Goal: Task Accomplishment & Management: Manage account settings

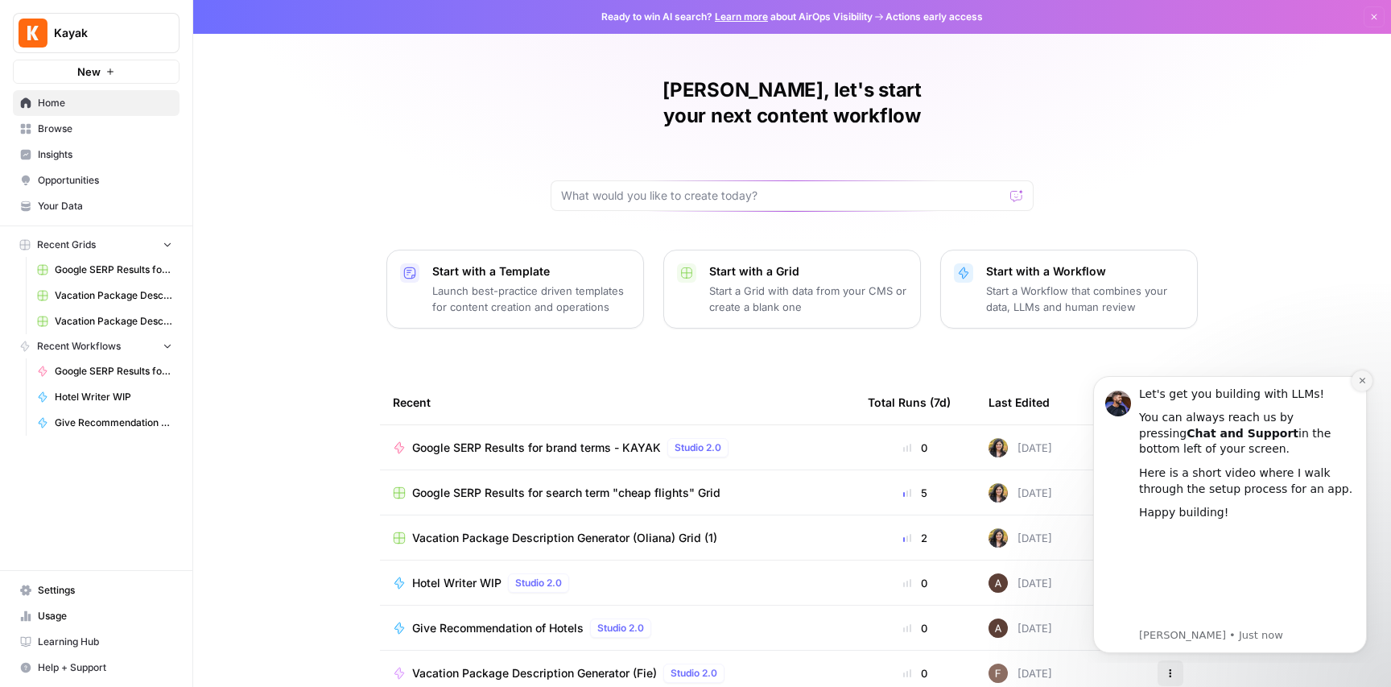
click at [1362, 376] on icon "Dismiss notification" at bounding box center [1362, 380] width 9 height 9
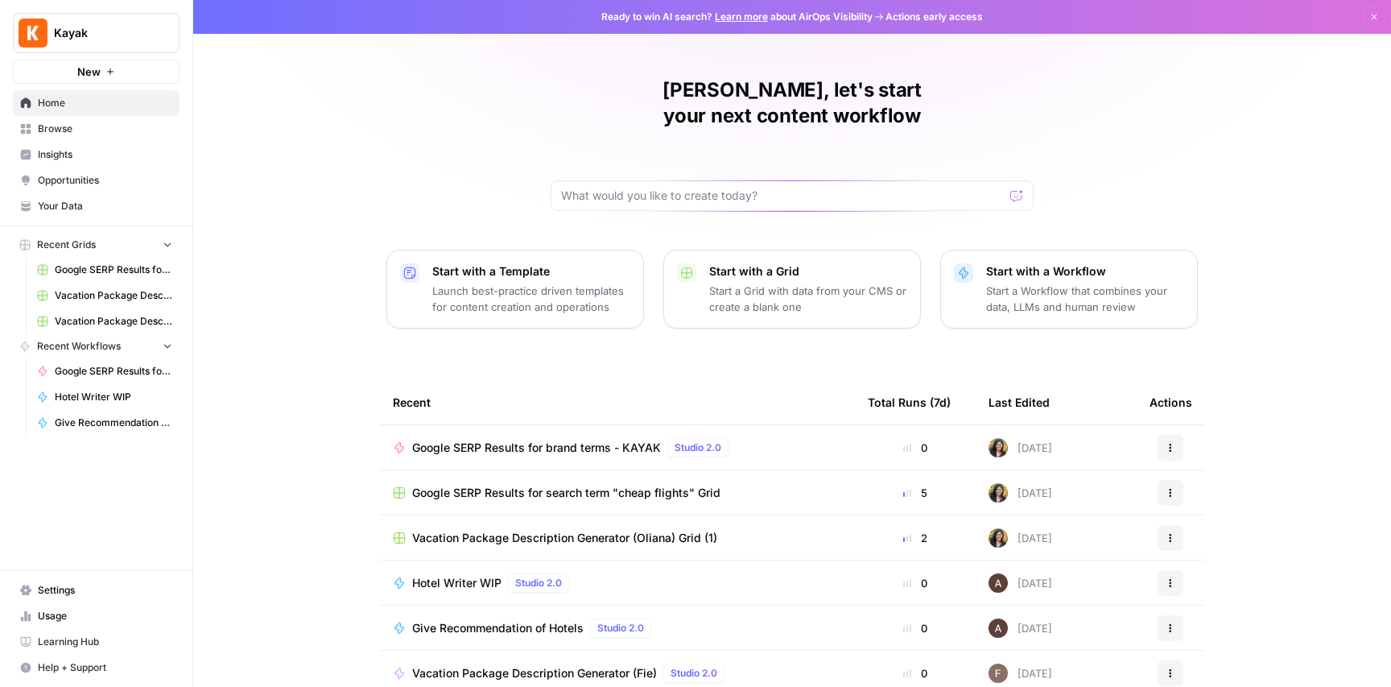
scroll to position [54, 0]
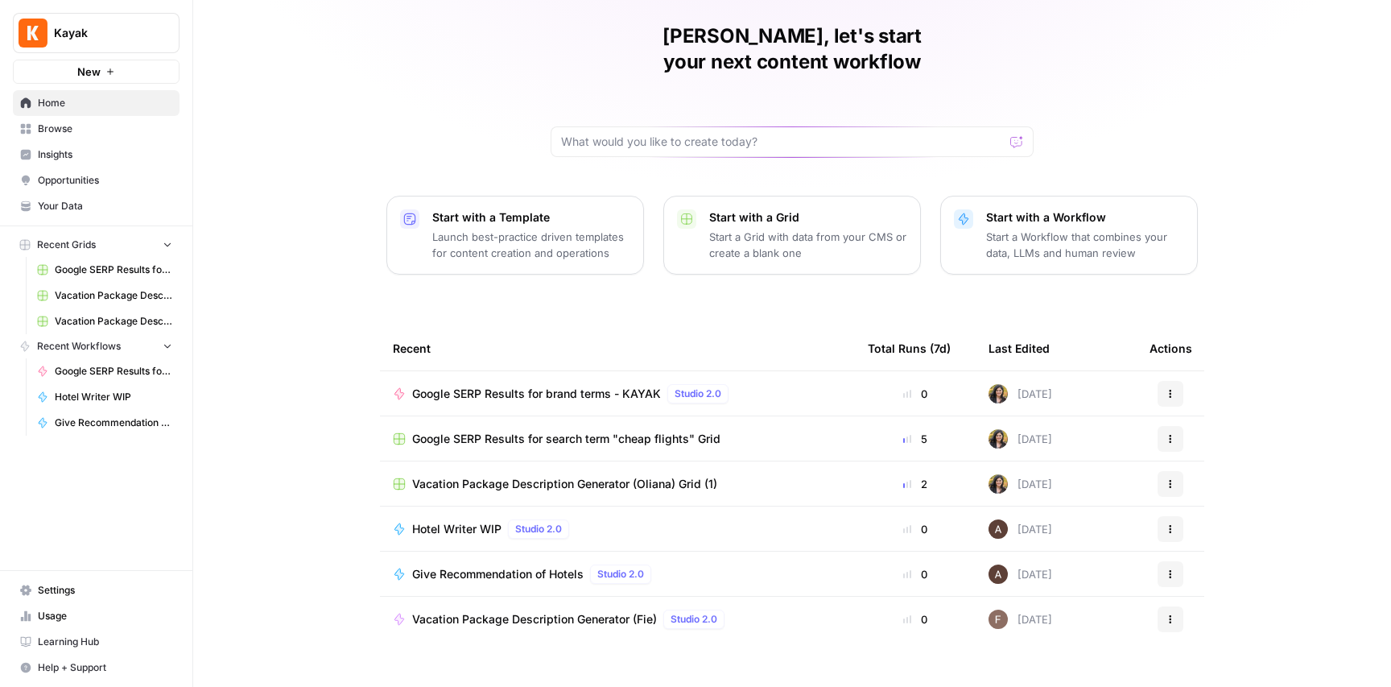
click at [61, 96] on span "Home" at bounding box center [105, 103] width 134 height 14
click at [60, 130] on span "Browse" at bounding box center [105, 129] width 134 height 14
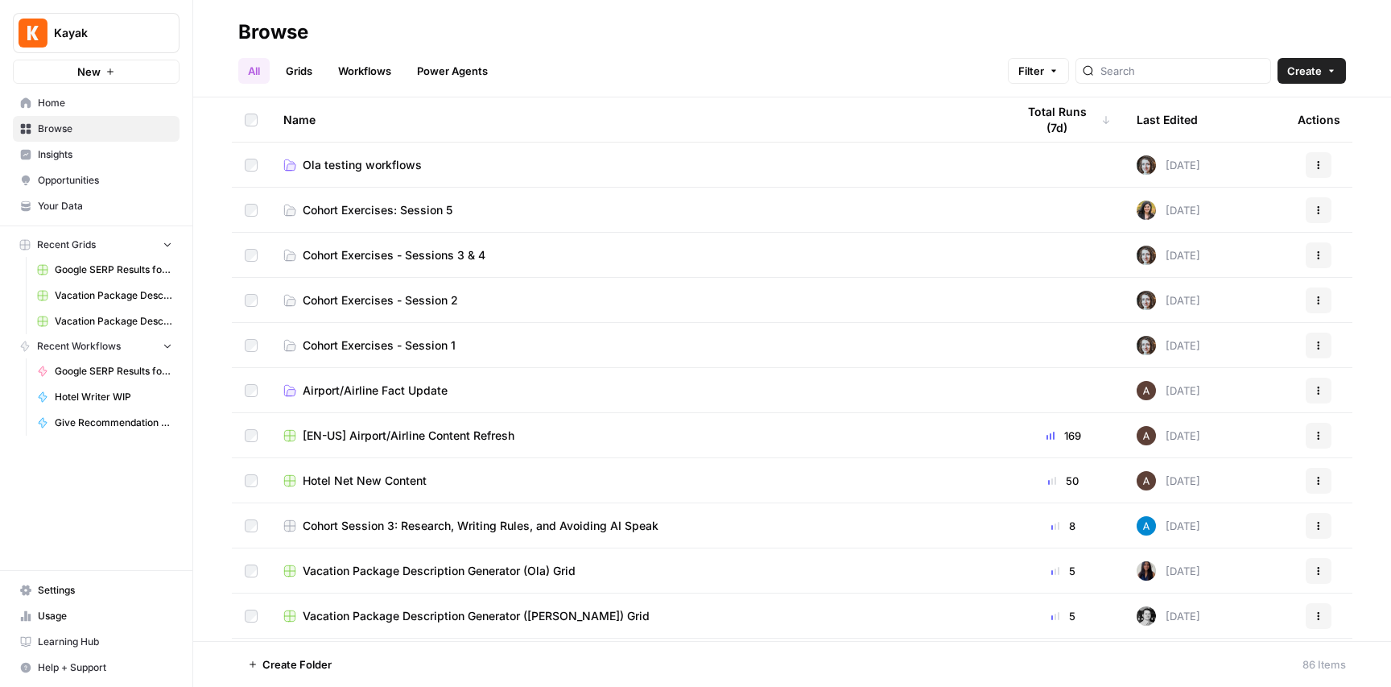
click at [311, 70] on link "Grids" at bounding box center [299, 71] width 46 height 26
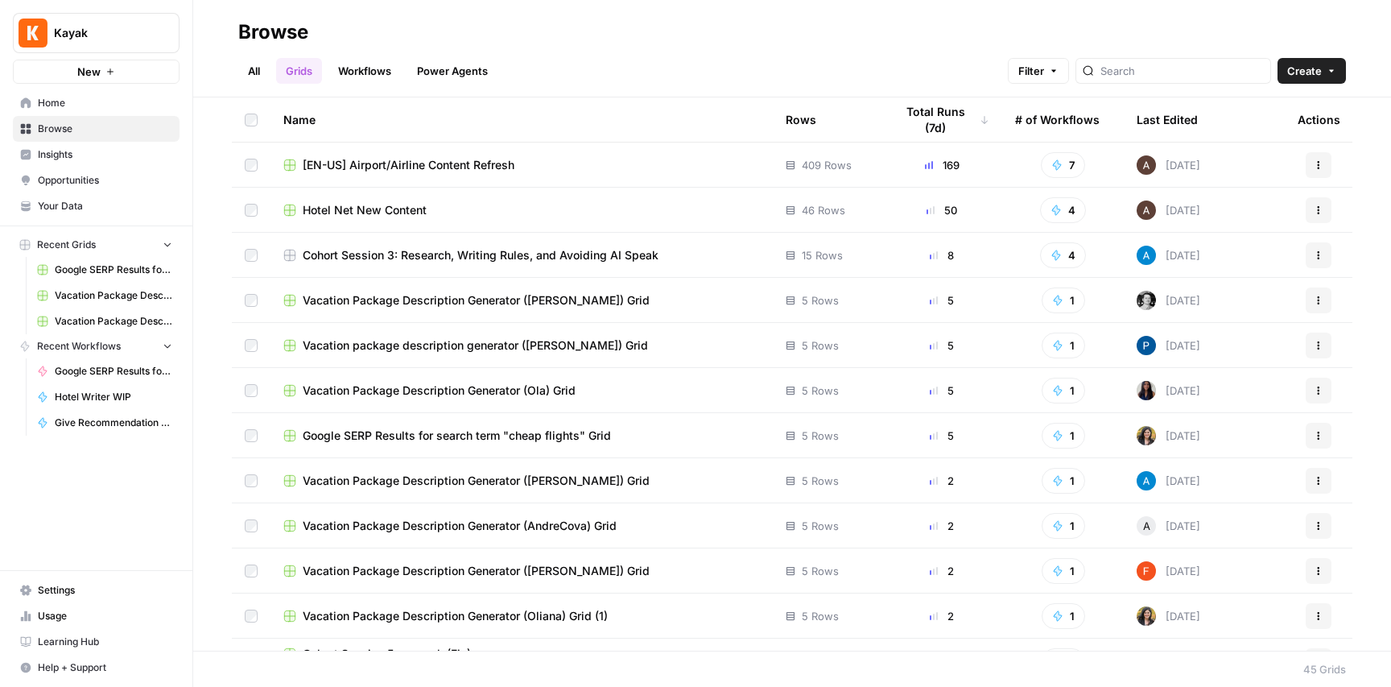
click at [477, 162] on span "[EN-US] Airport/Airline Content Refresh" at bounding box center [409, 165] width 212 height 16
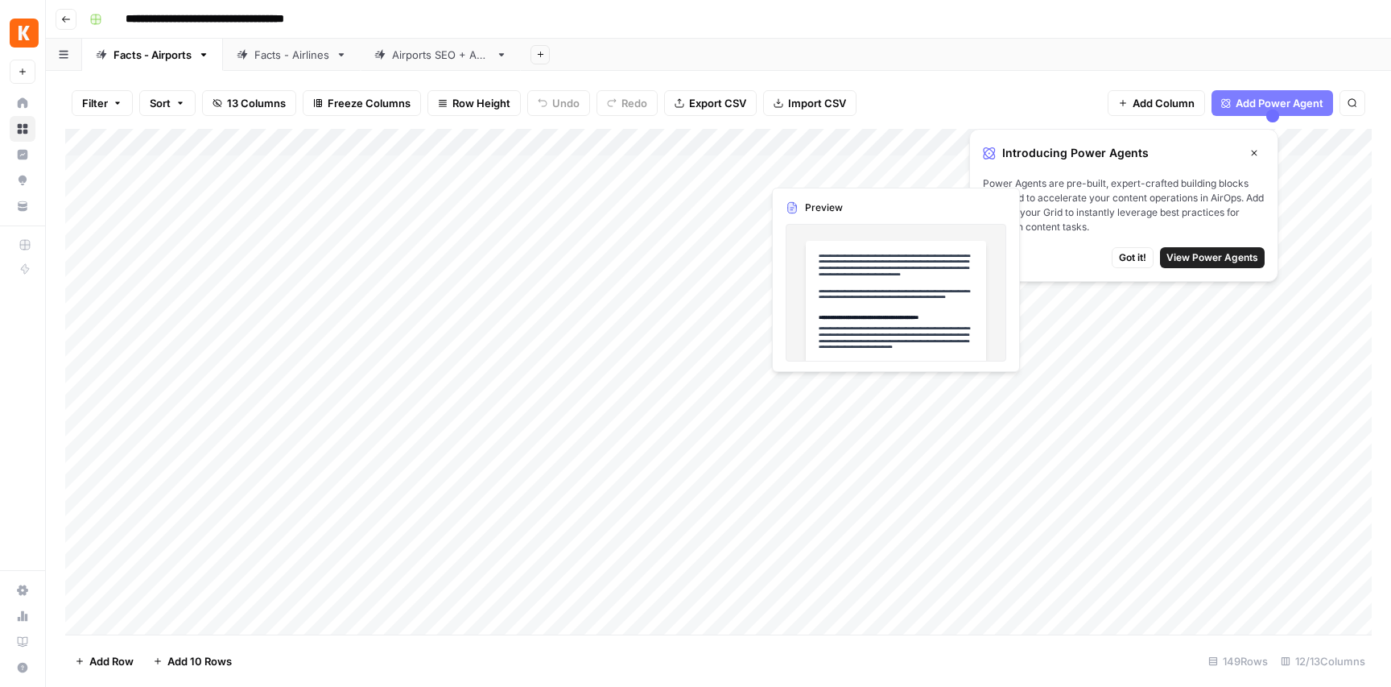
click at [1257, 154] on icon "button" at bounding box center [1254, 153] width 10 height 10
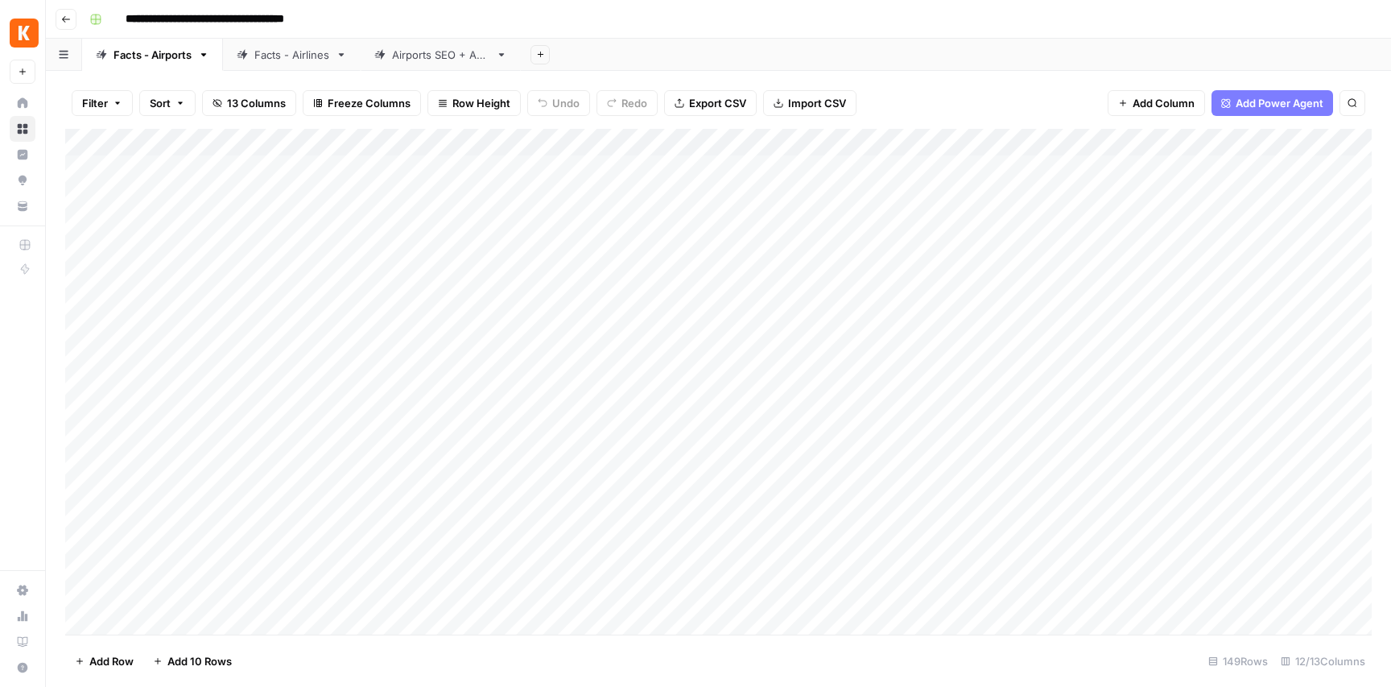
click at [153, 167] on div "Add Column" at bounding box center [718, 382] width 1307 height 506
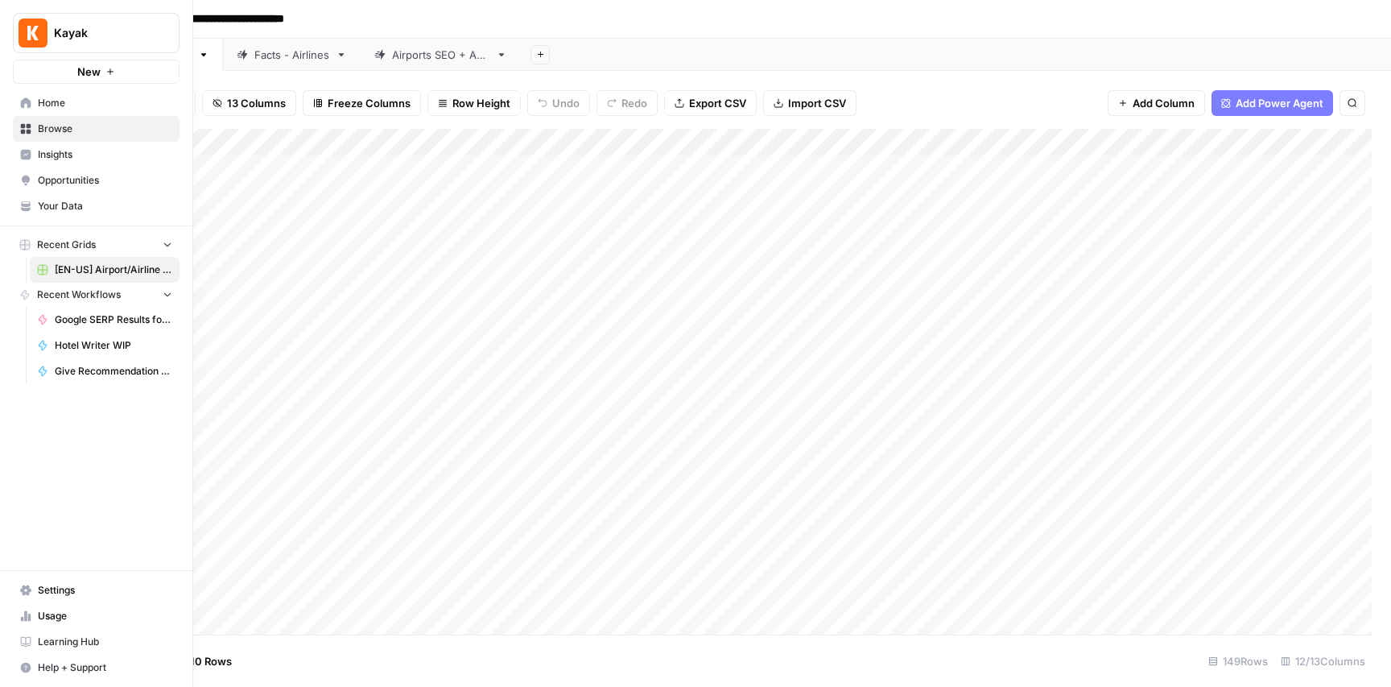
click at [70, 200] on span "Your Data" at bounding box center [105, 206] width 134 height 14
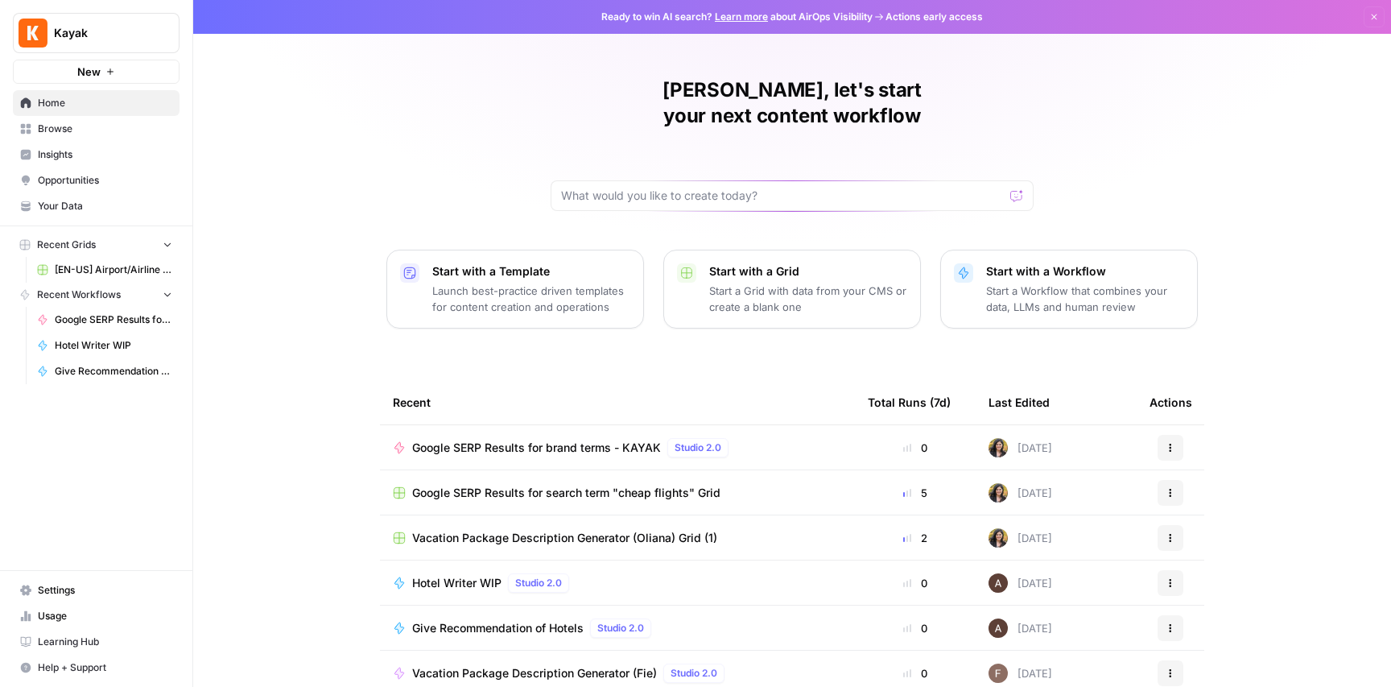
click at [75, 204] on span "Your Data" at bounding box center [105, 206] width 134 height 14
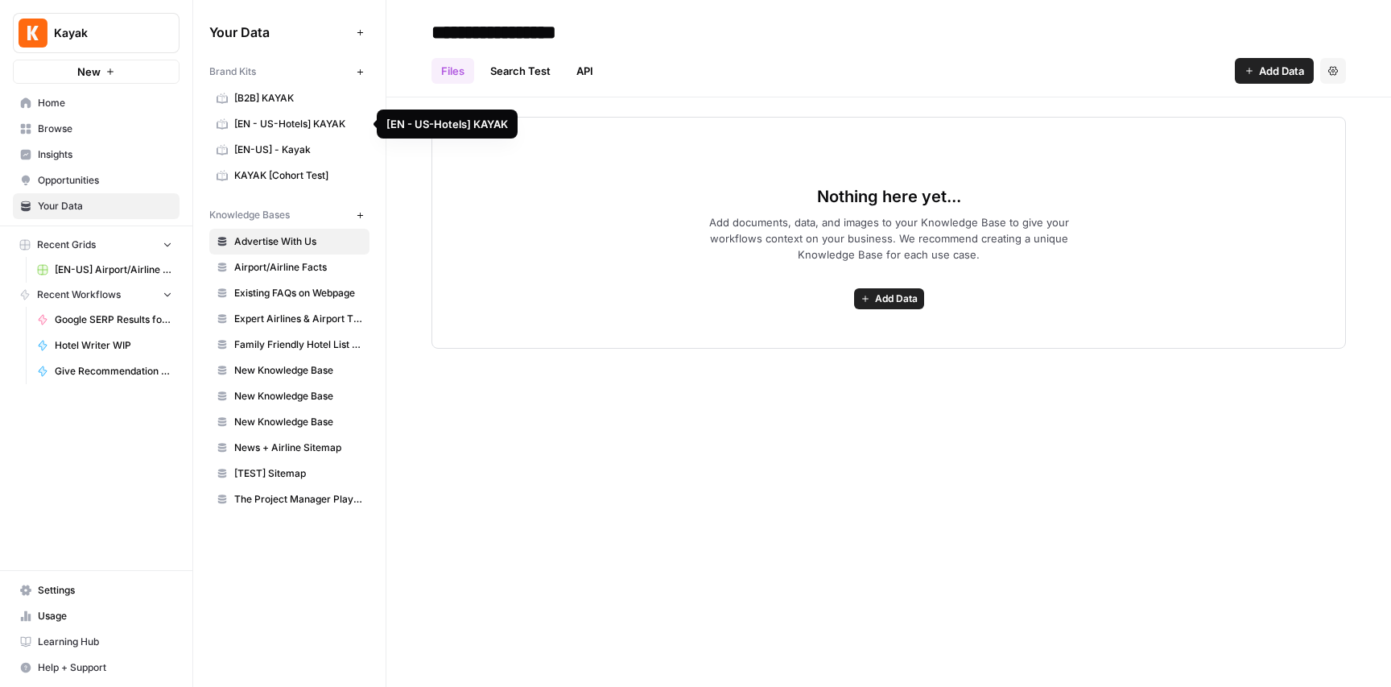
click at [294, 146] on span "[EN-US] - Kayak" at bounding box center [298, 150] width 128 height 14
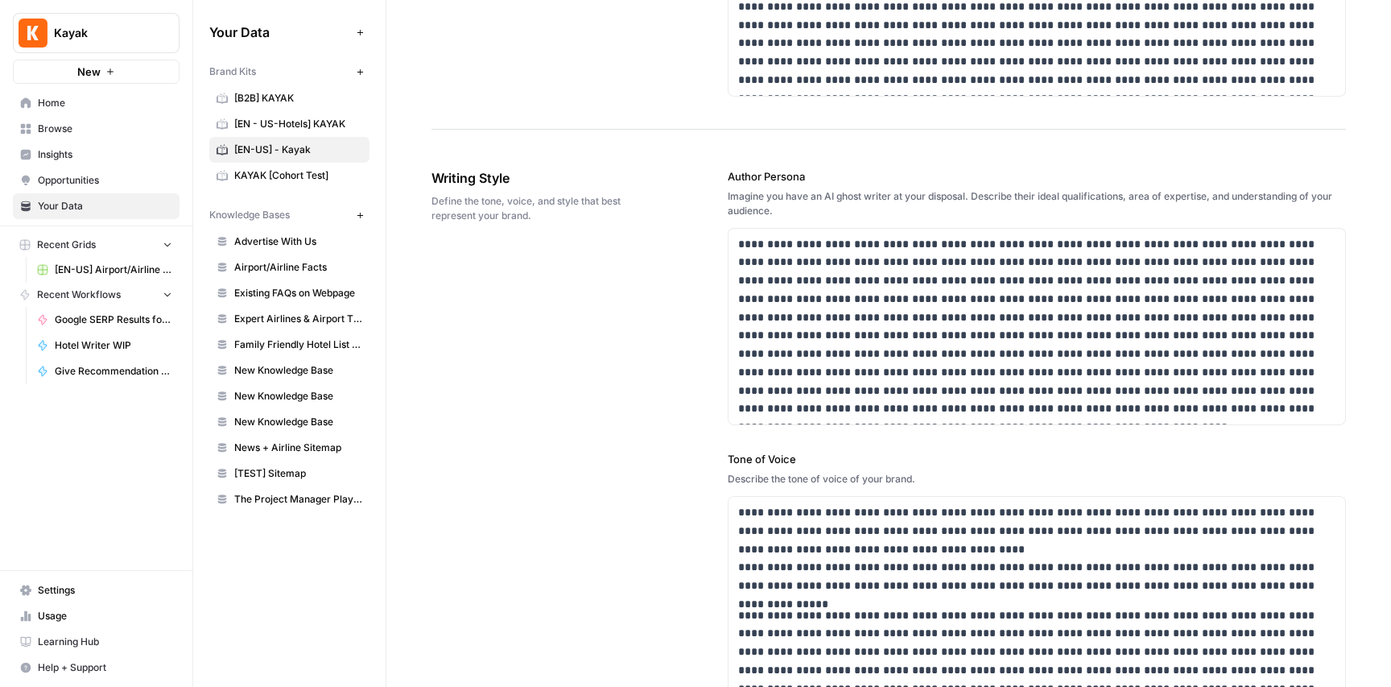
scroll to position [973, 0]
click at [271, 94] on span "[B2B] KAYAK" at bounding box center [298, 98] width 128 height 14
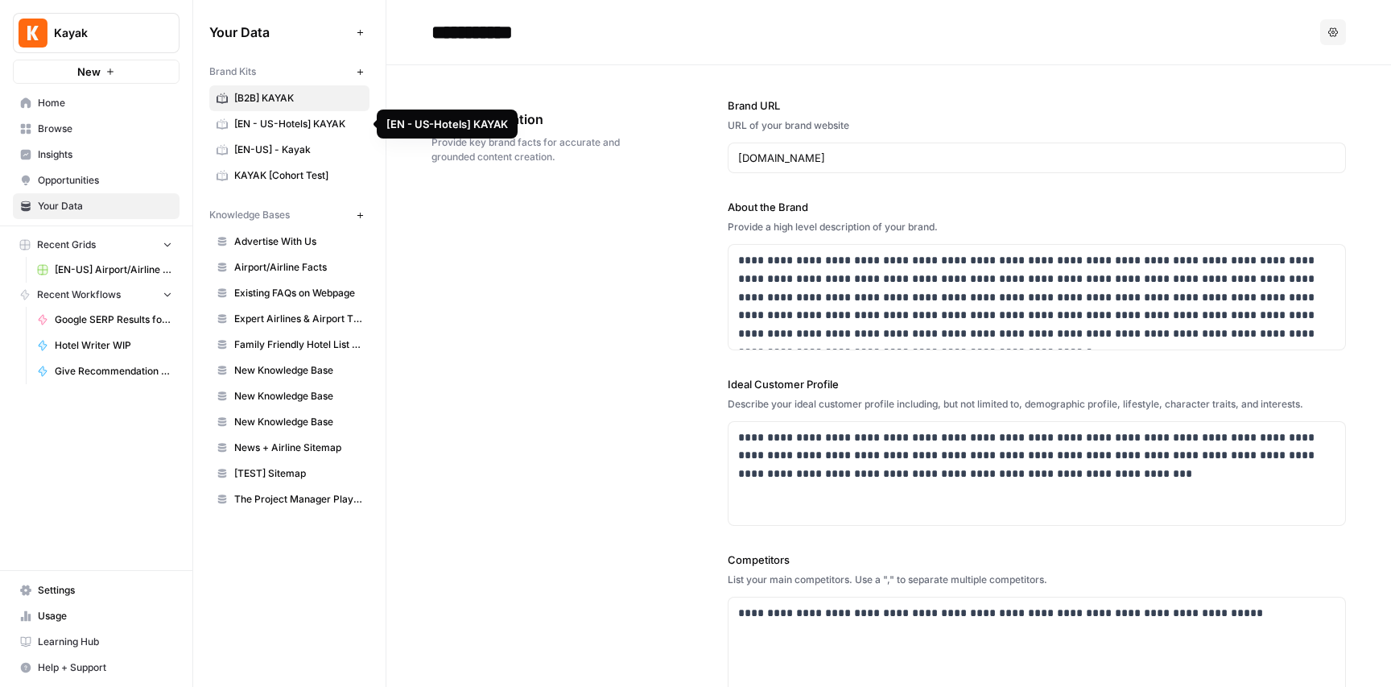
click at [269, 123] on span "[EN - US-Hotels] KAYAK" at bounding box center [298, 124] width 128 height 14
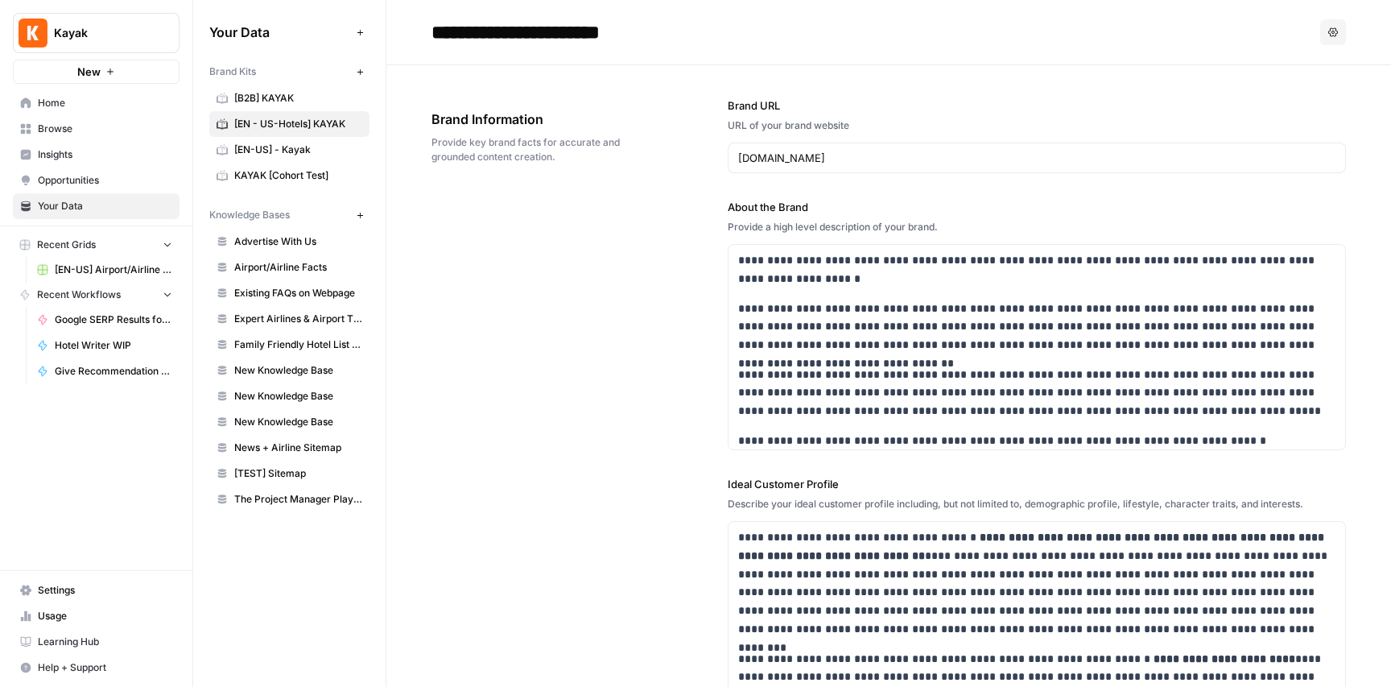
click at [290, 177] on span "KAYAK [Cohort Test]" at bounding box center [298, 175] width 128 height 14
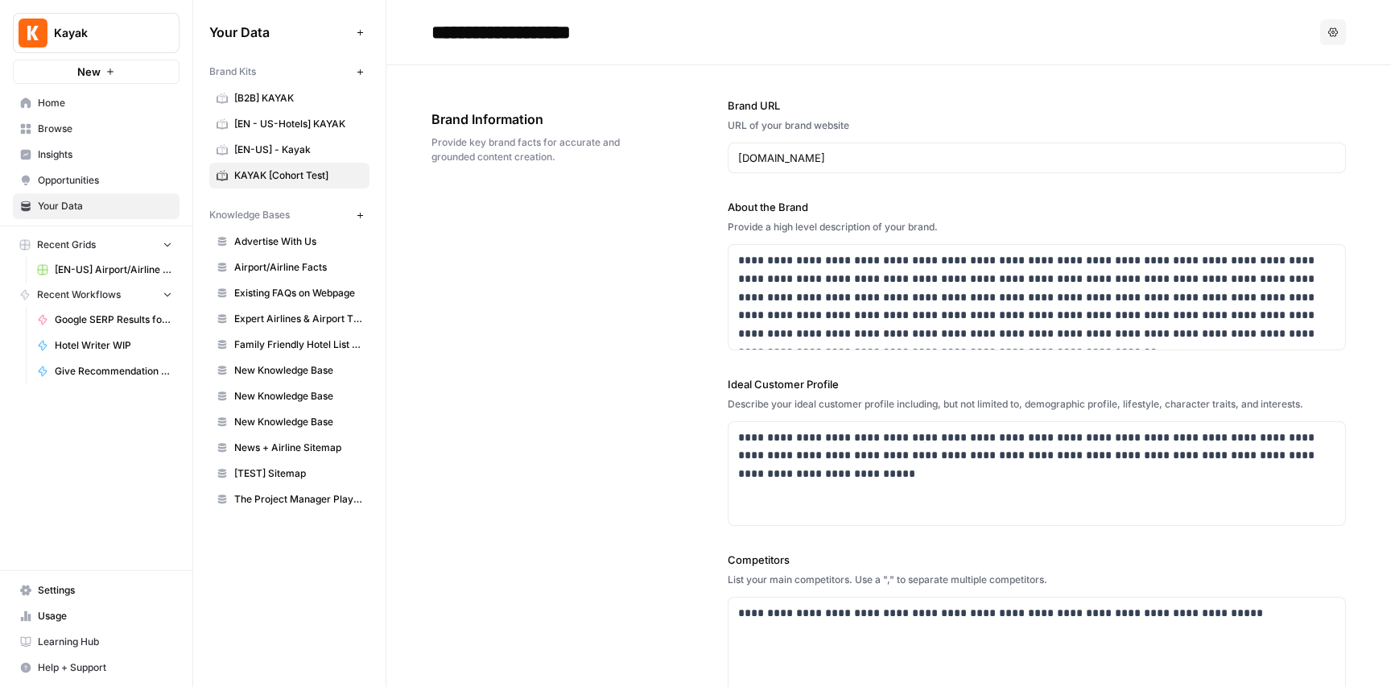
click at [63, 130] on span "Browse" at bounding box center [105, 129] width 134 height 14
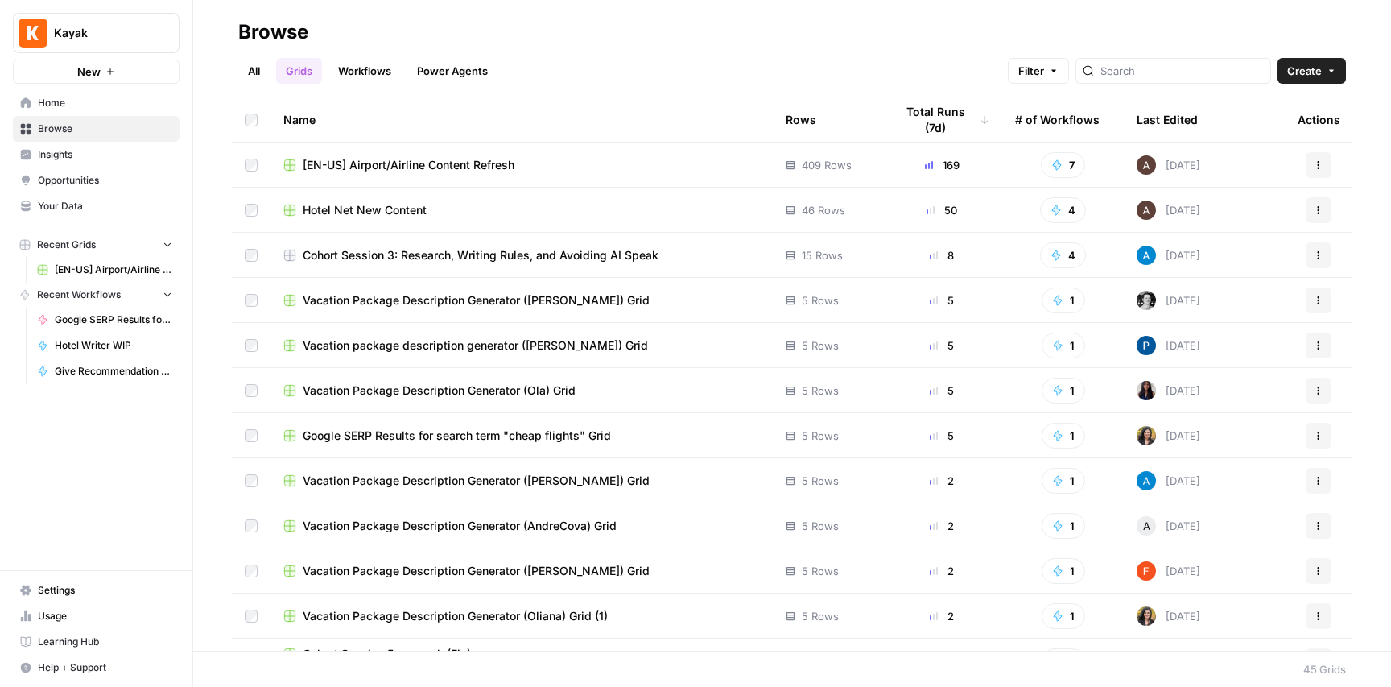
click at [485, 161] on span "[EN-US] Airport/Airline Content Refresh" at bounding box center [409, 165] width 212 height 16
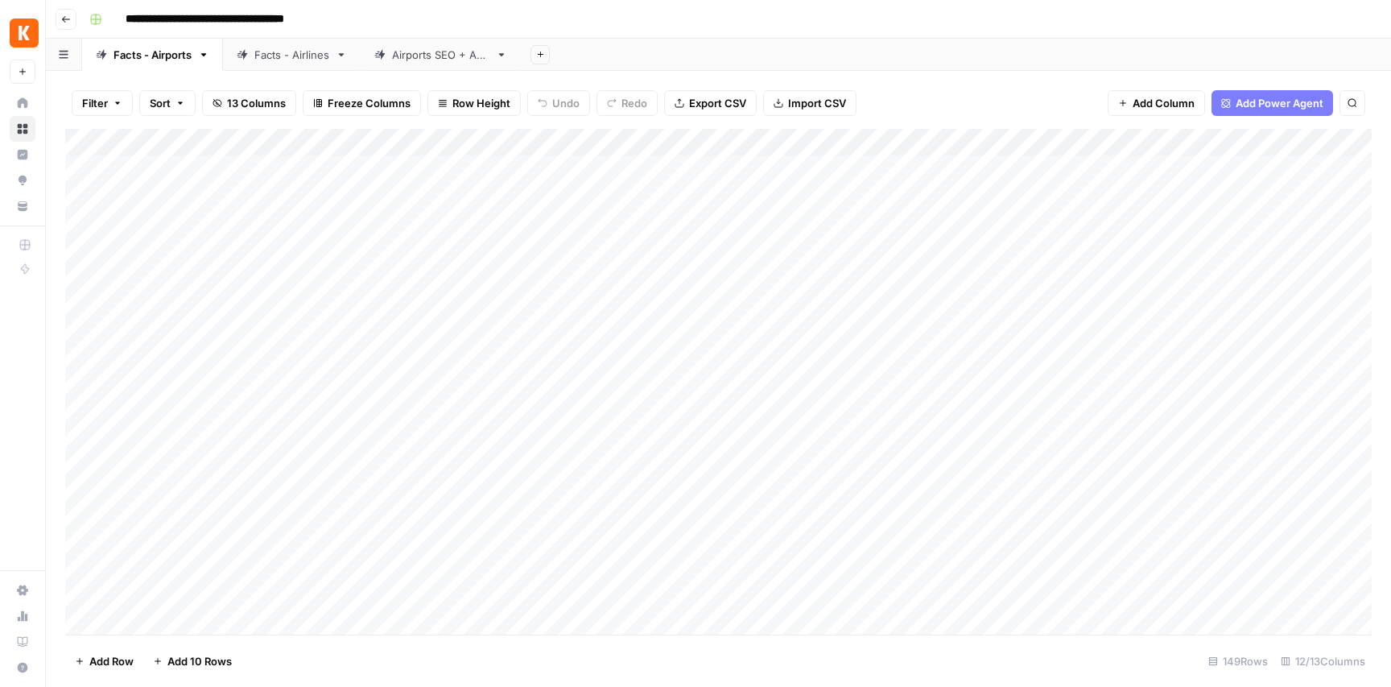
click at [1047, 166] on div "Add Column" at bounding box center [718, 382] width 1307 height 506
click at [1047, 168] on div "Add Column" at bounding box center [718, 382] width 1307 height 506
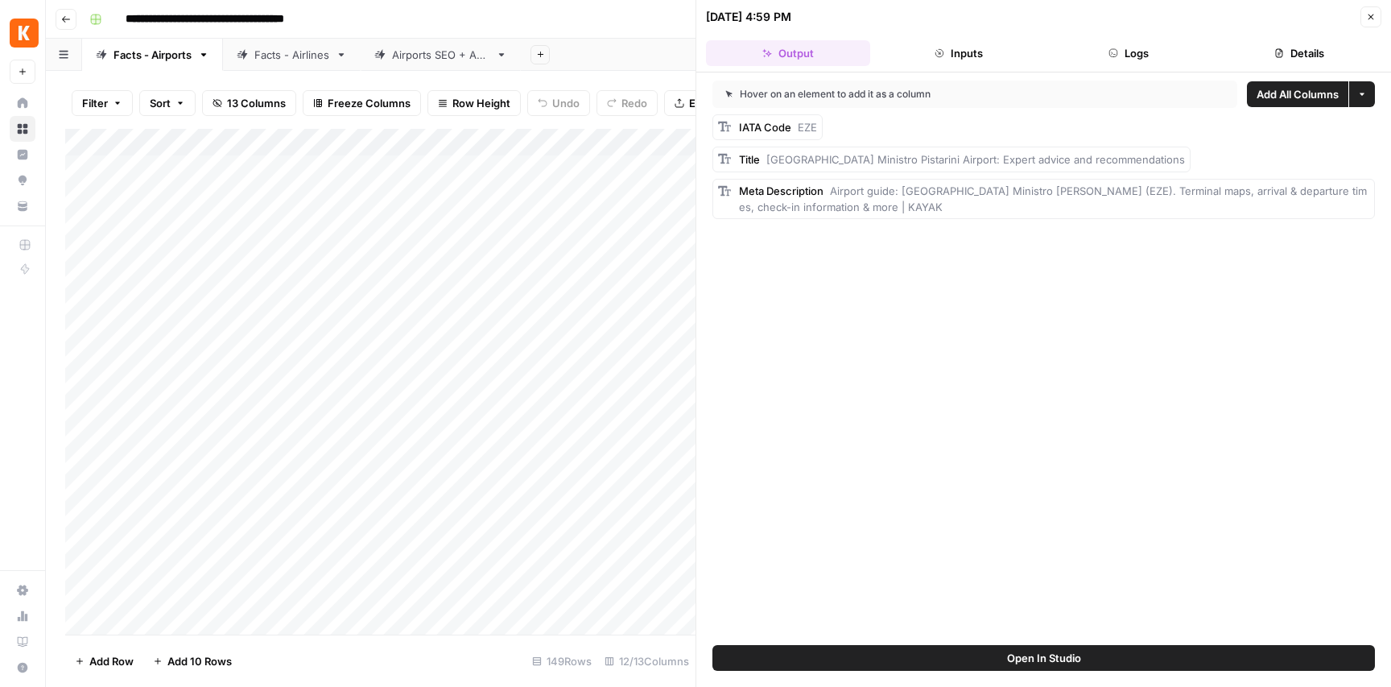
click at [978, 56] on button "Inputs" at bounding box center [959, 53] width 164 height 26
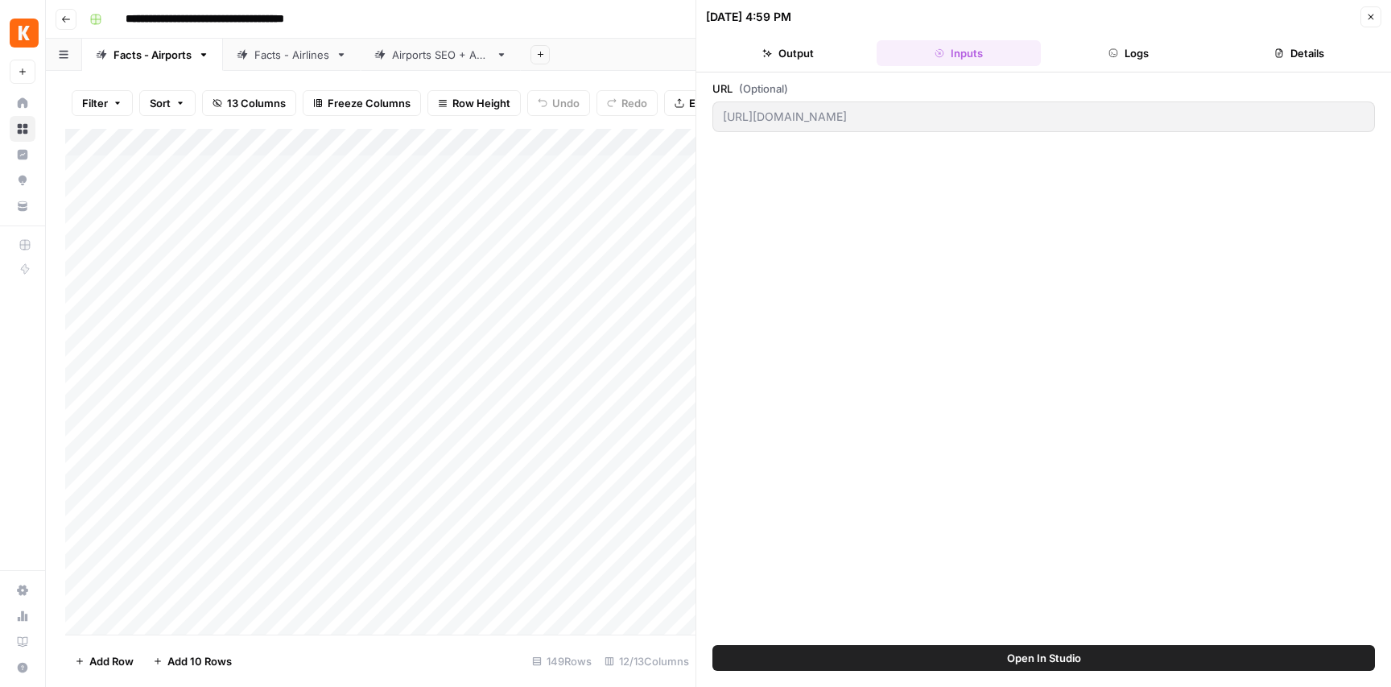
click at [1134, 58] on button "Logs" at bounding box center [1129, 53] width 164 height 26
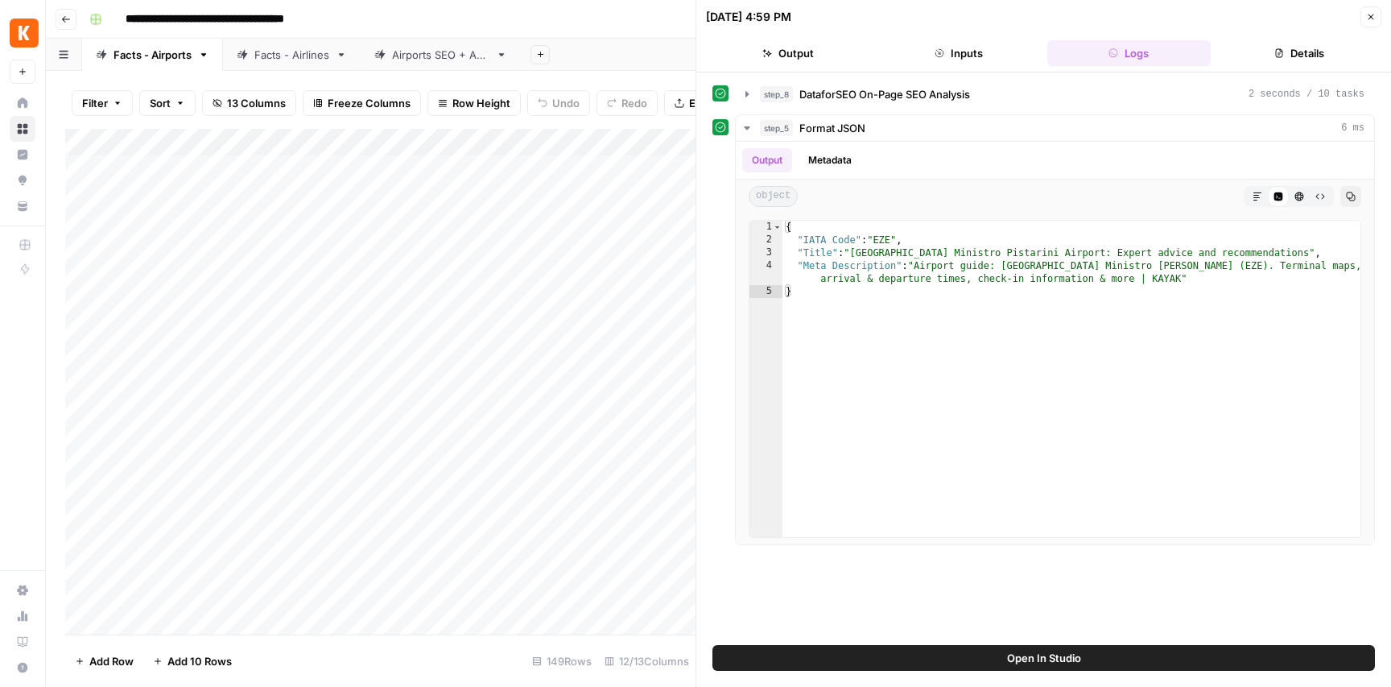
click at [1300, 56] on button "Details" at bounding box center [1299, 53] width 164 height 26
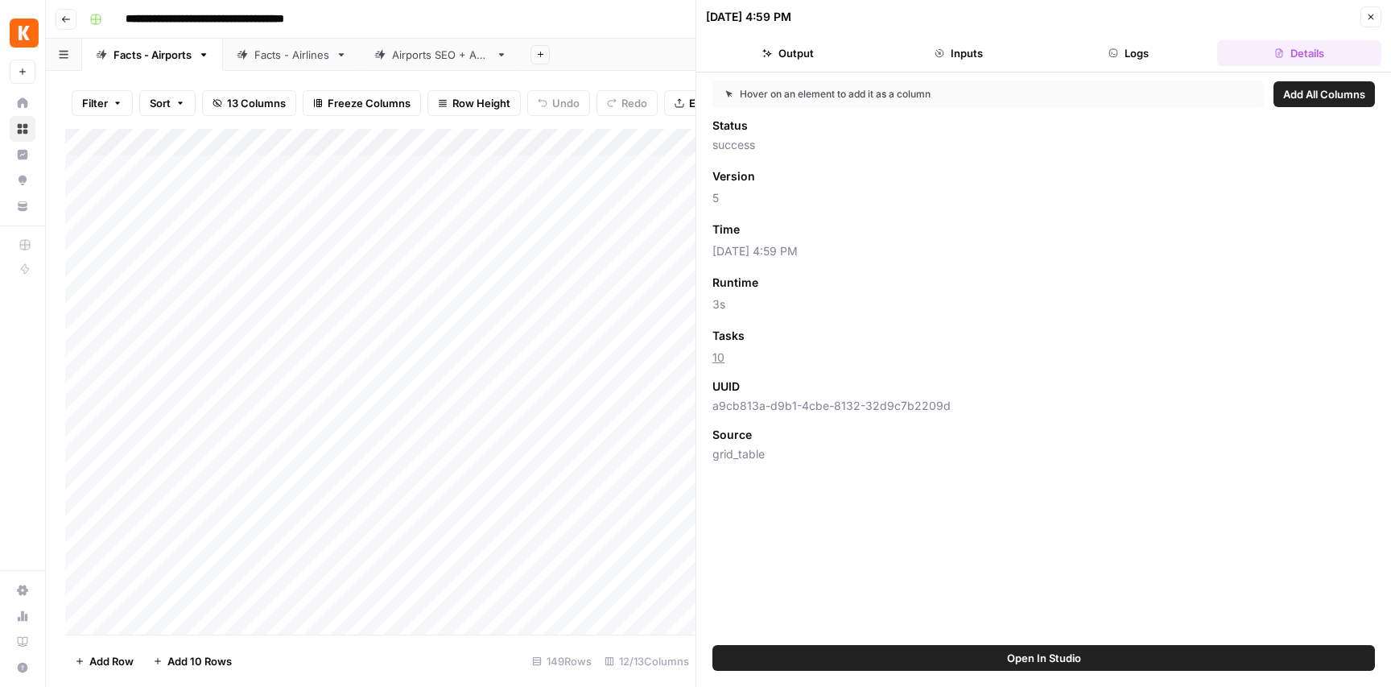
click at [942, 404] on span "a9cb813a-d9b1-4cbe-8132-32d9c7b2209d" at bounding box center [1044, 406] width 663 height 16
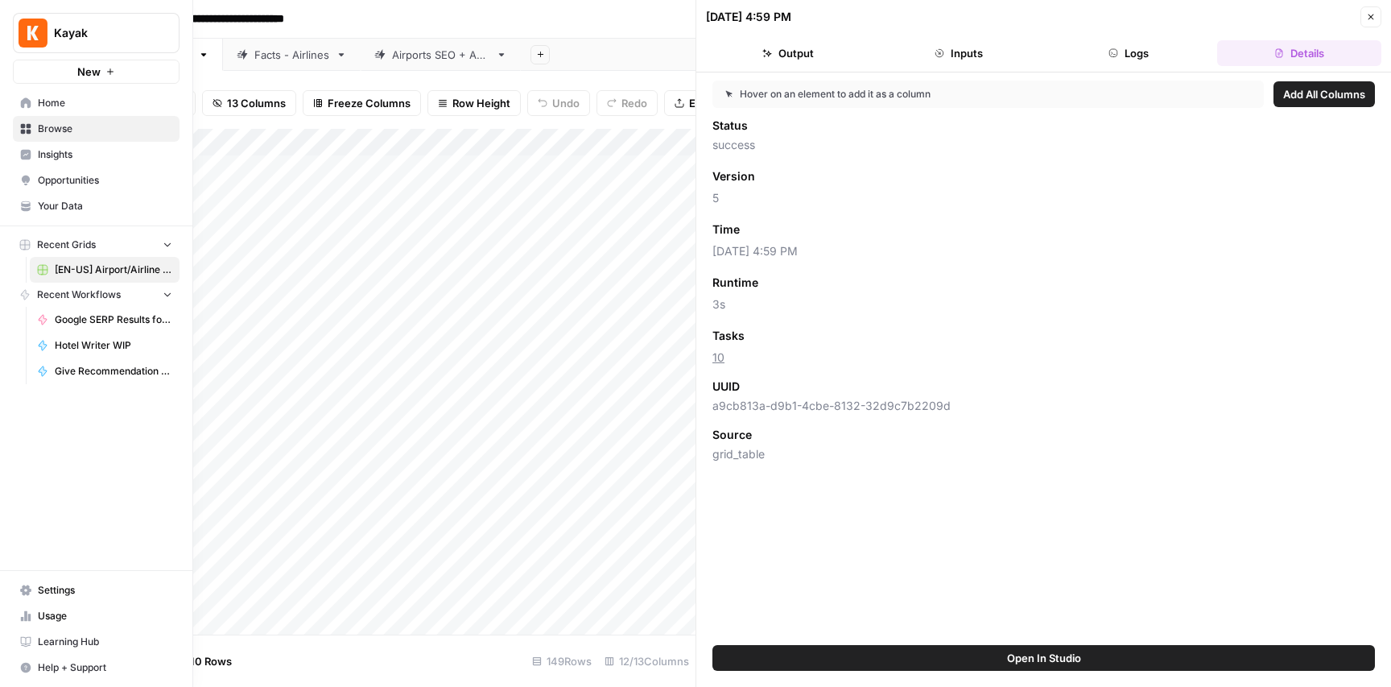
click at [58, 621] on span "Usage" at bounding box center [105, 616] width 134 height 14
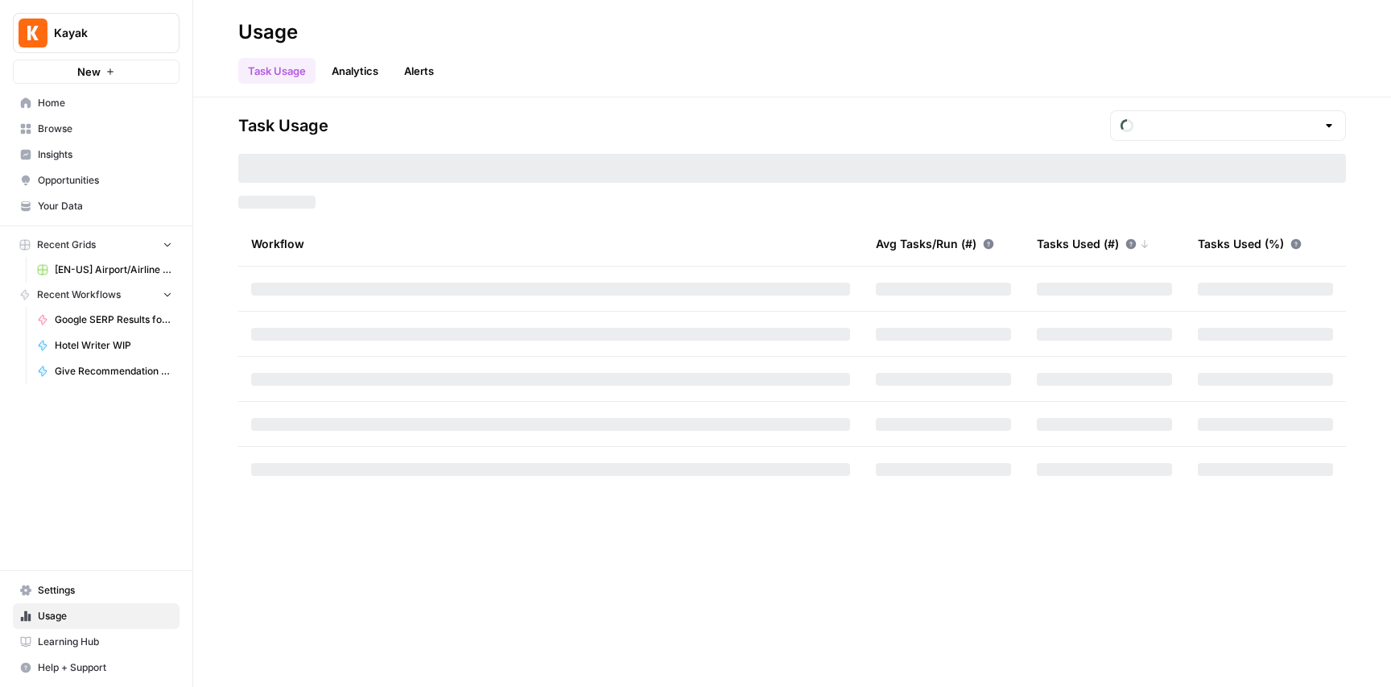
type input "October Tasks"
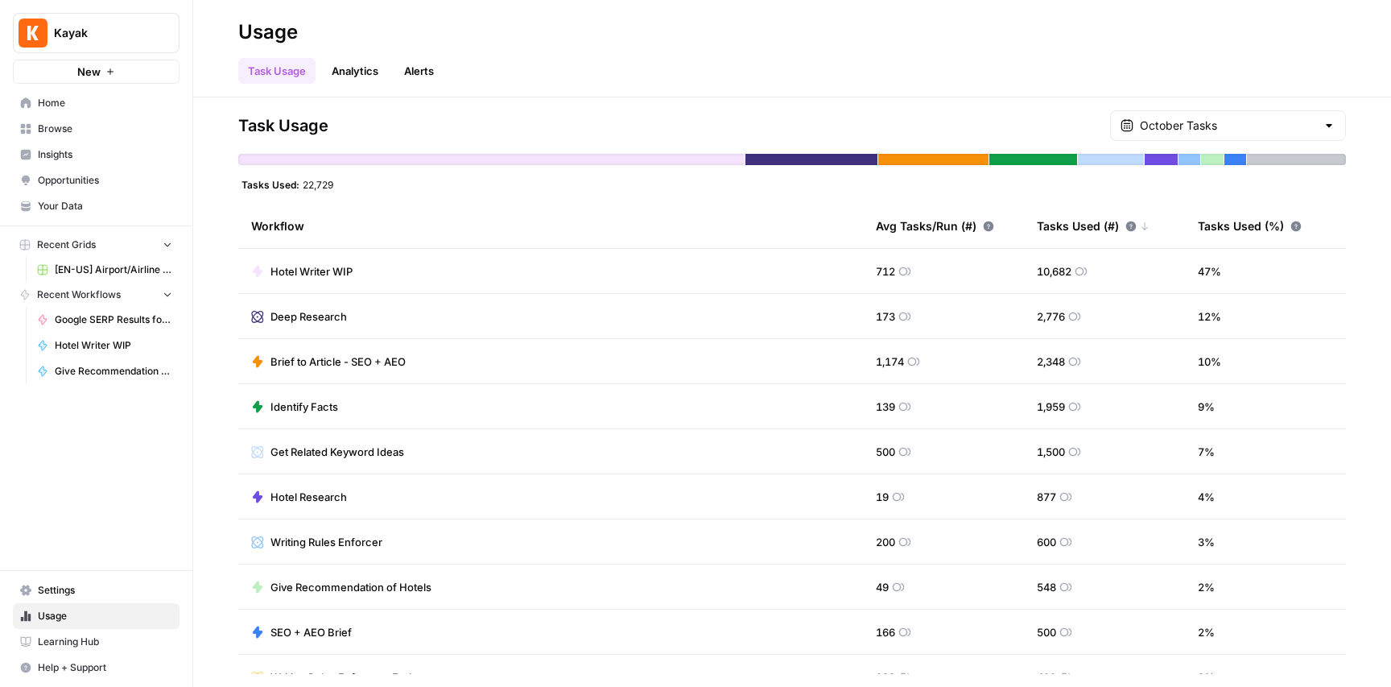
click at [68, 594] on span "Settings" at bounding box center [105, 590] width 134 height 14
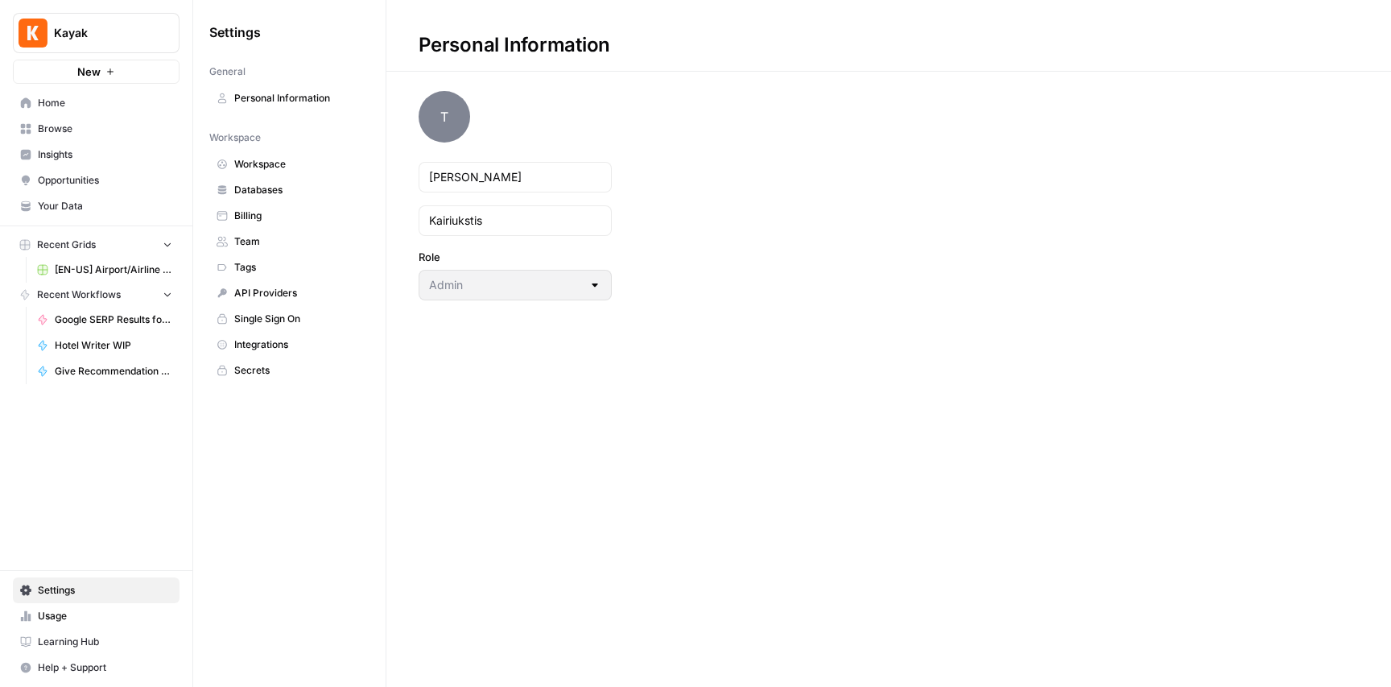
click at [258, 370] on span "Secrets" at bounding box center [298, 370] width 128 height 14
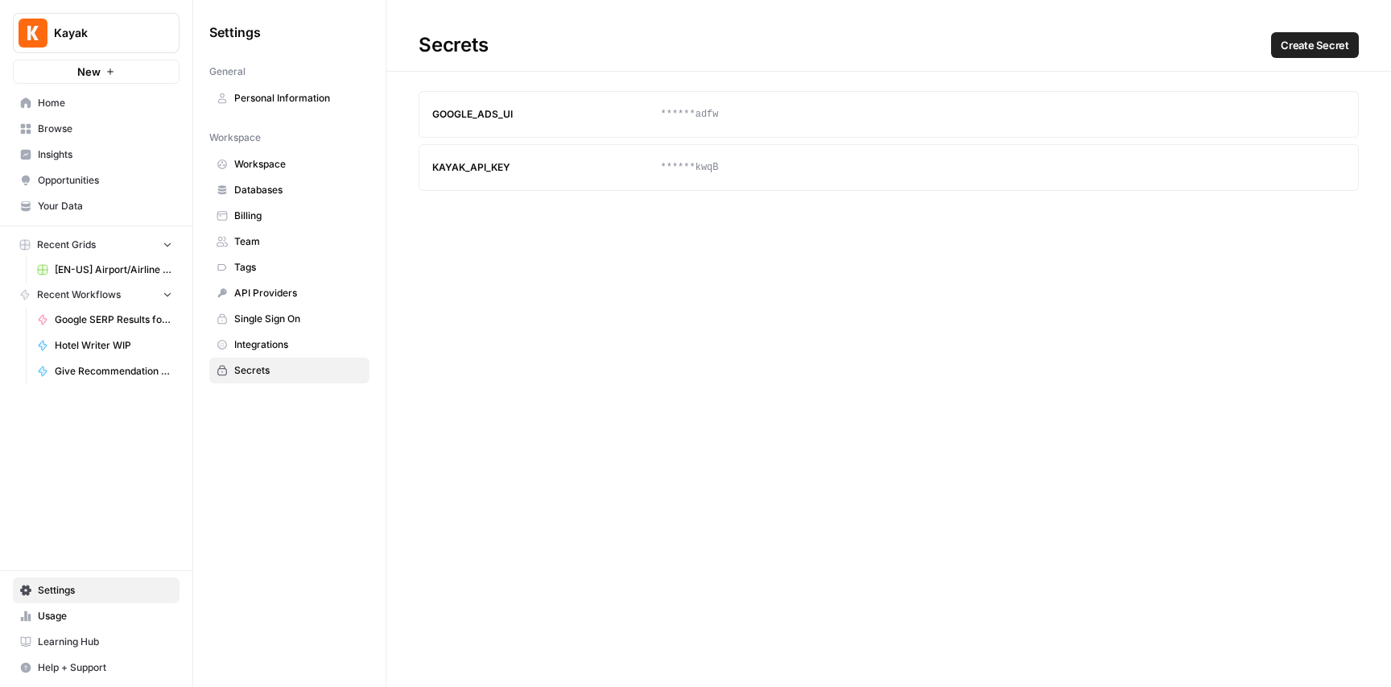
click at [267, 341] on span "Integrations" at bounding box center [298, 344] width 128 height 14
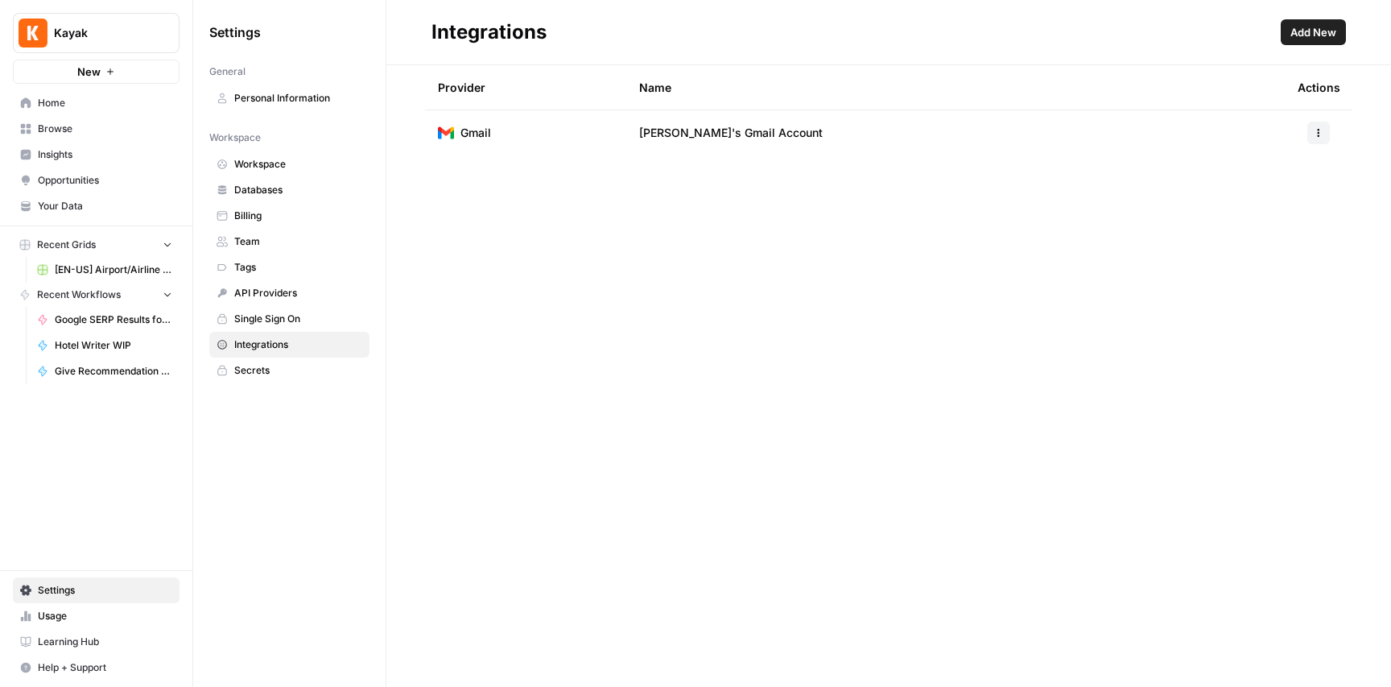
click at [273, 292] on span "API Providers" at bounding box center [298, 293] width 128 height 14
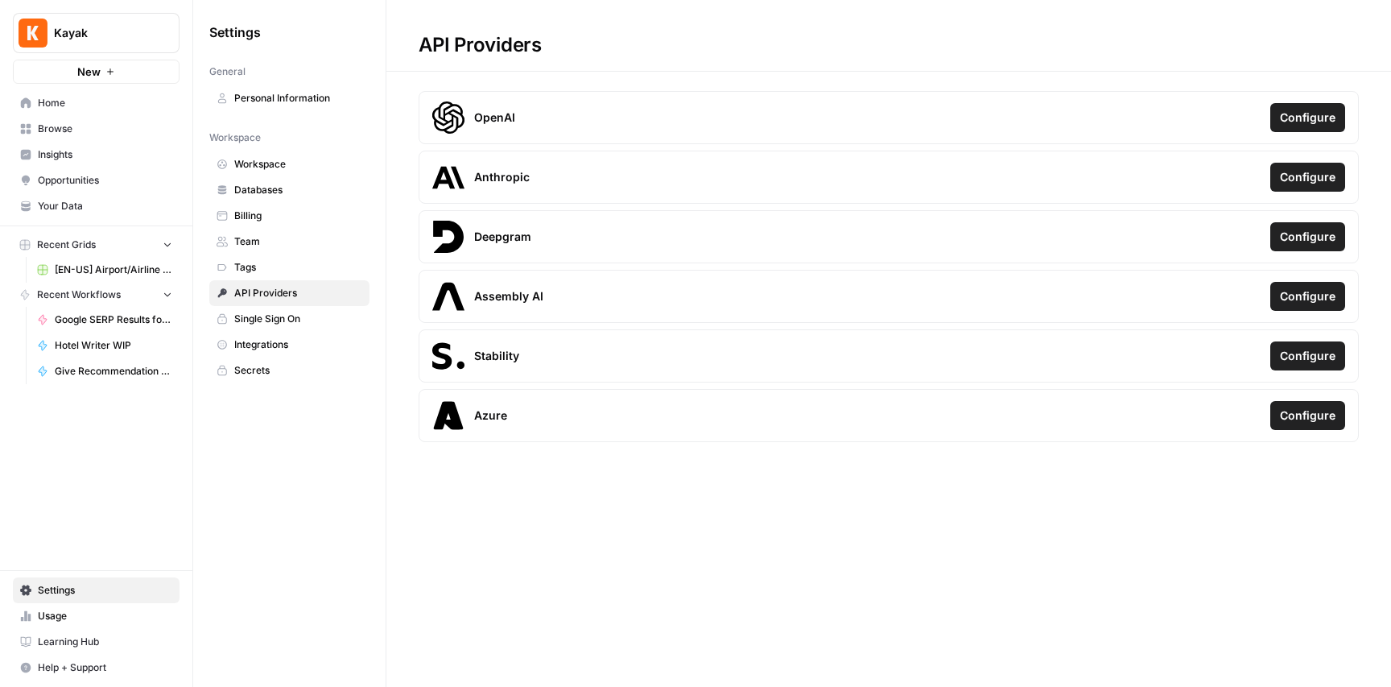
click at [246, 238] on span "Team" at bounding box center [298, 241] width 128 height 14
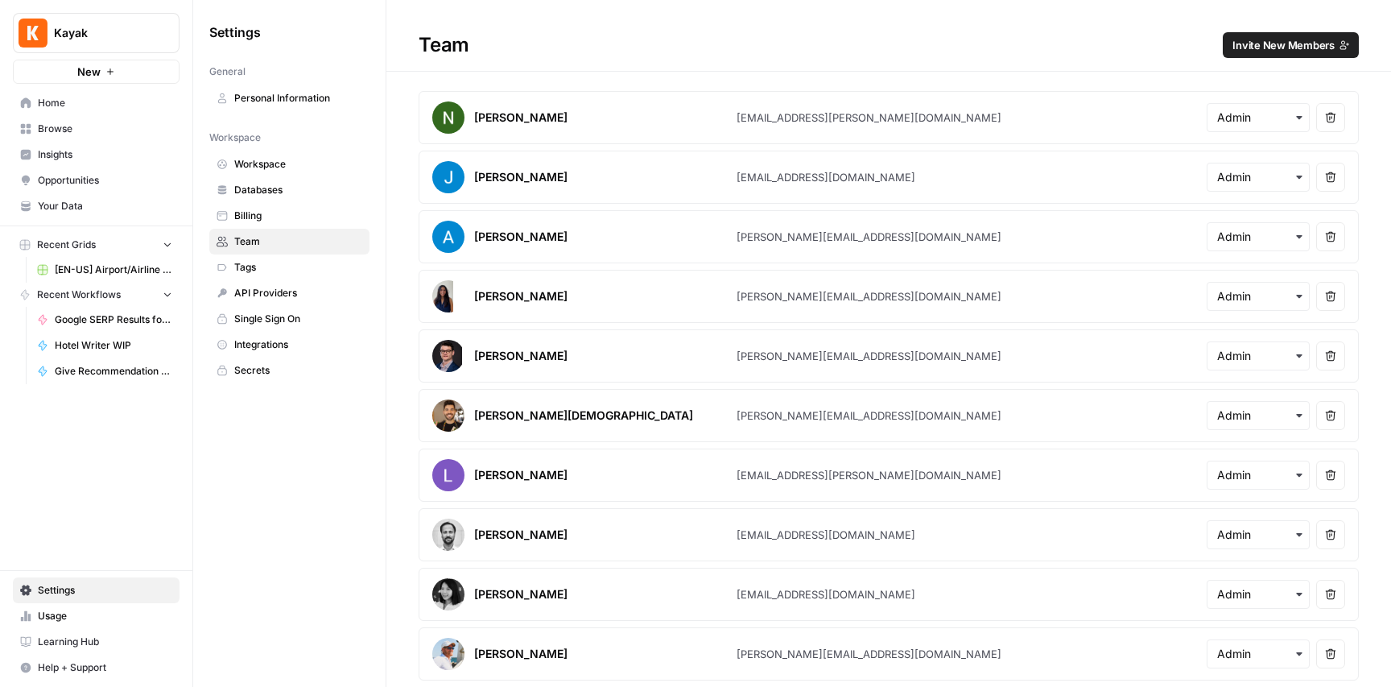
click at [248, 209] on span "Billing" at bounding box center [298, 216] width 128 height 14
